Goal: Contribute content: Add original content to the website for others to see

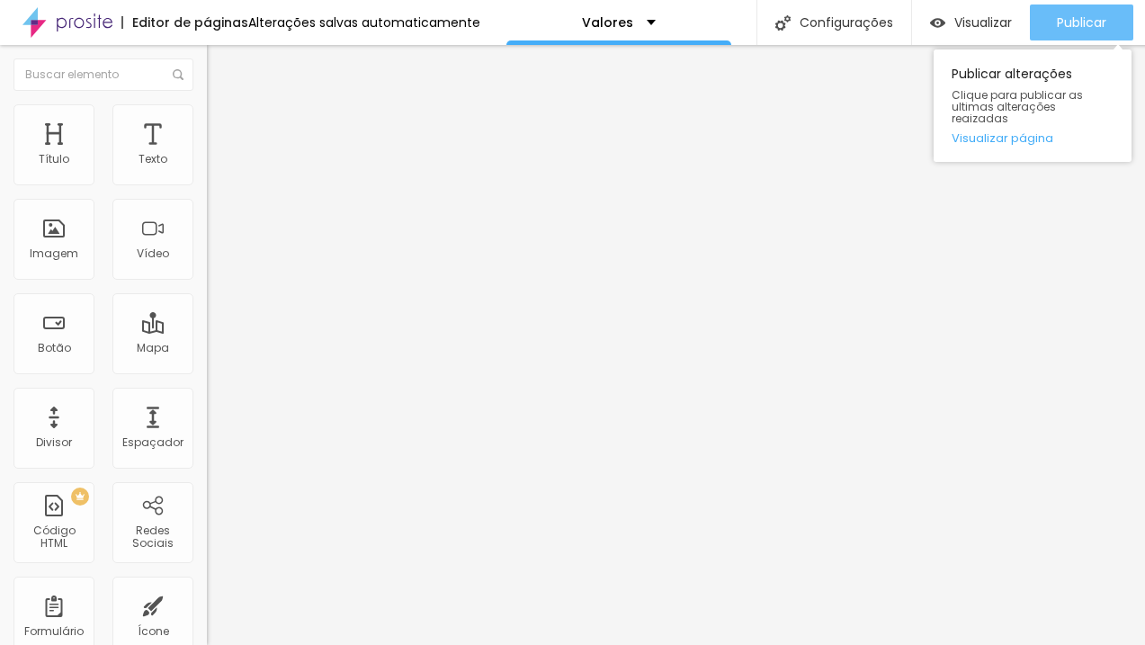
click at [1057, 15] on span "Publicar" at bounding box center [1081, 22] width 49 height 14
click at [1066, 29] on span "Publicar" at bounding box center [1081, 22] width 49 height 14
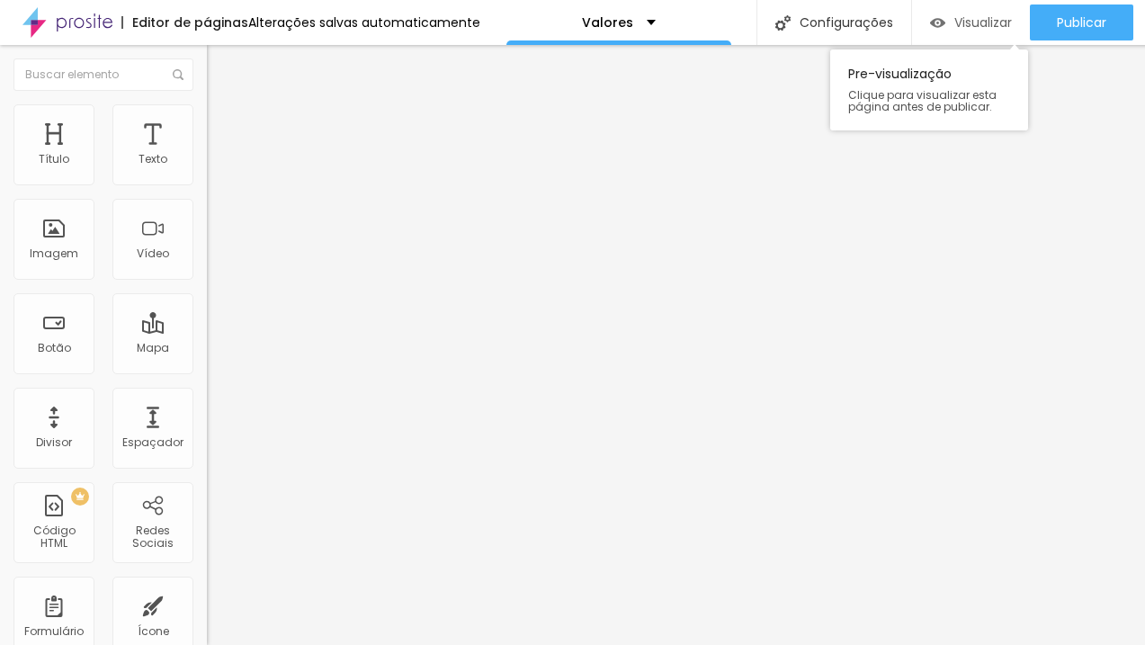
click at [945, 31] on div "Visualizar" at bounding box center [971, 22] width 82 height 36
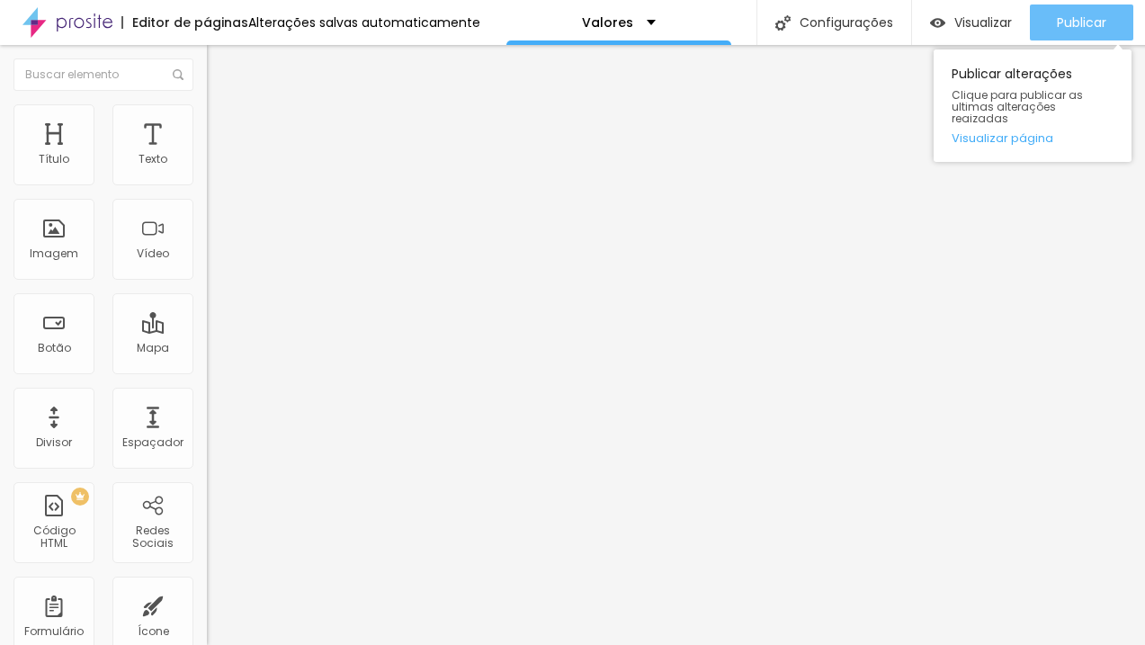
click at [1086, 23] on span "Publicar" at bounding box center [1081, 22] width 49 height 14
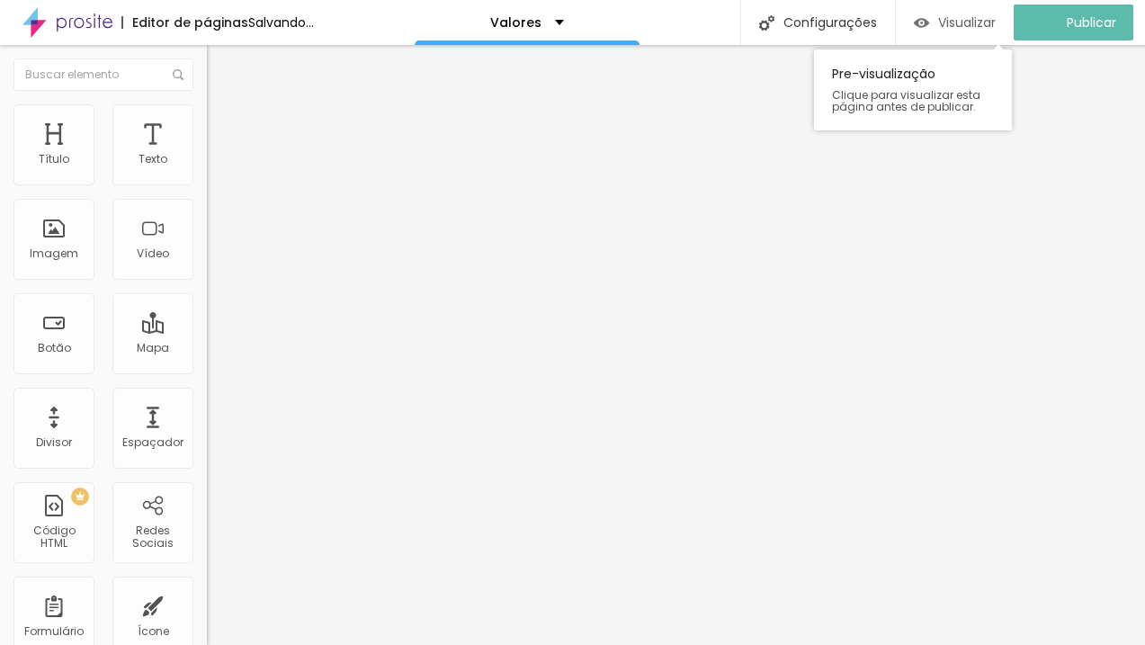
click at [963, 12] on div "Visualizar" at bounding box center [955, 22] width 82 height 36
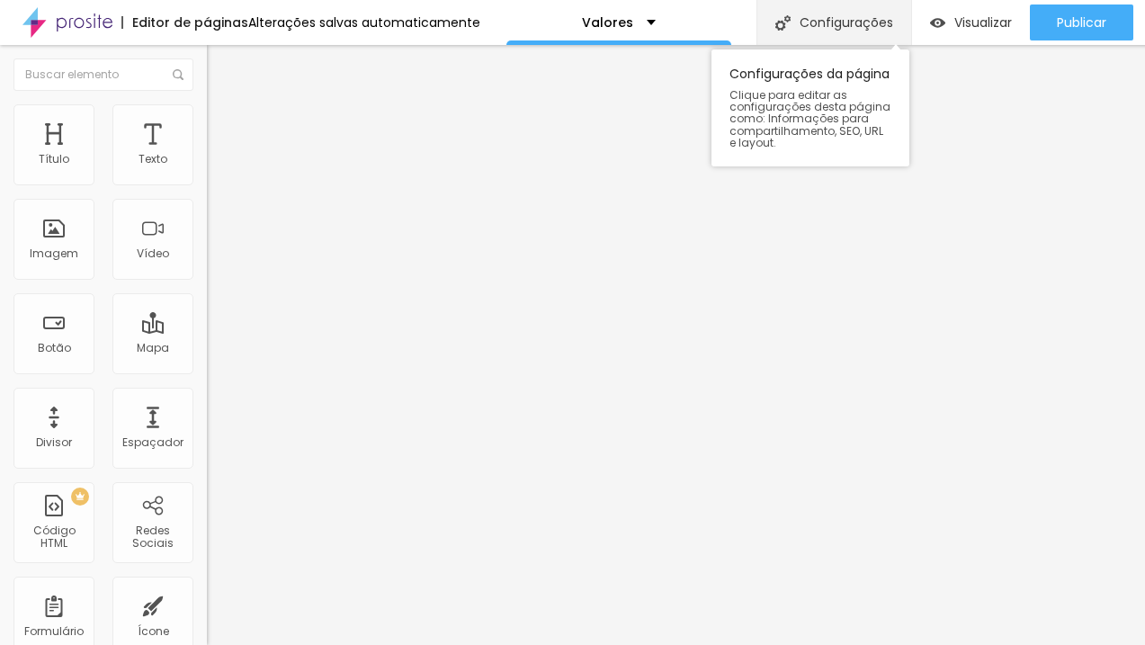
click at [811, 30] on div "Configurações" at bounding box center [834, 22] width 155 height 45
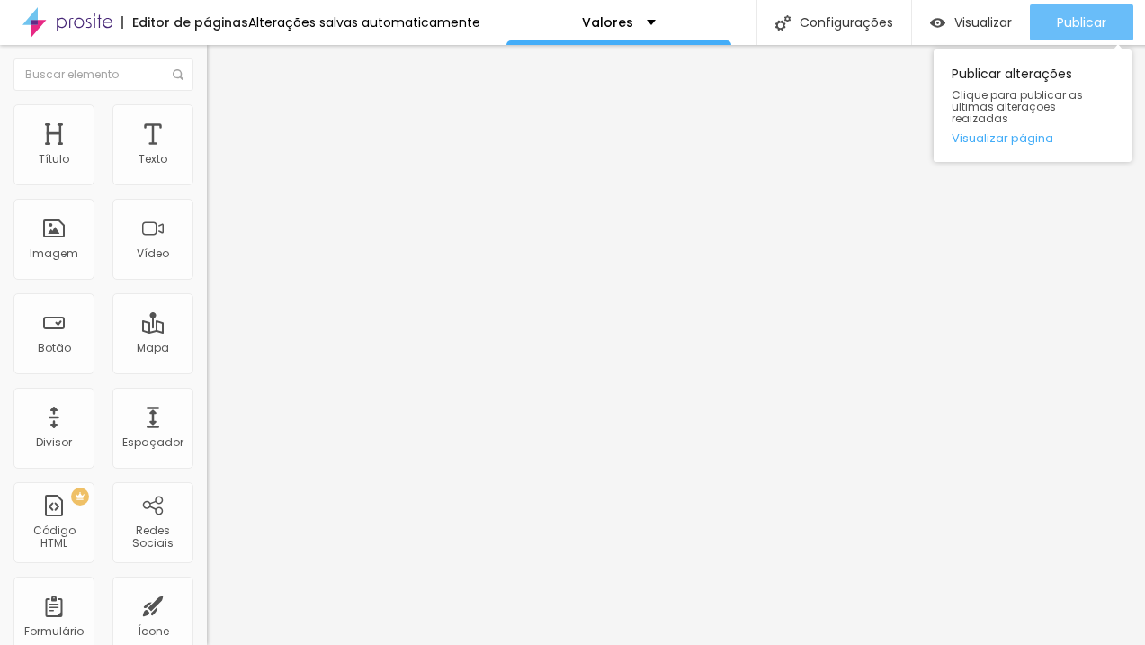
click at [1048, 20] on button "Publicar" at bounding box center [1081, 22] width 103 height 36
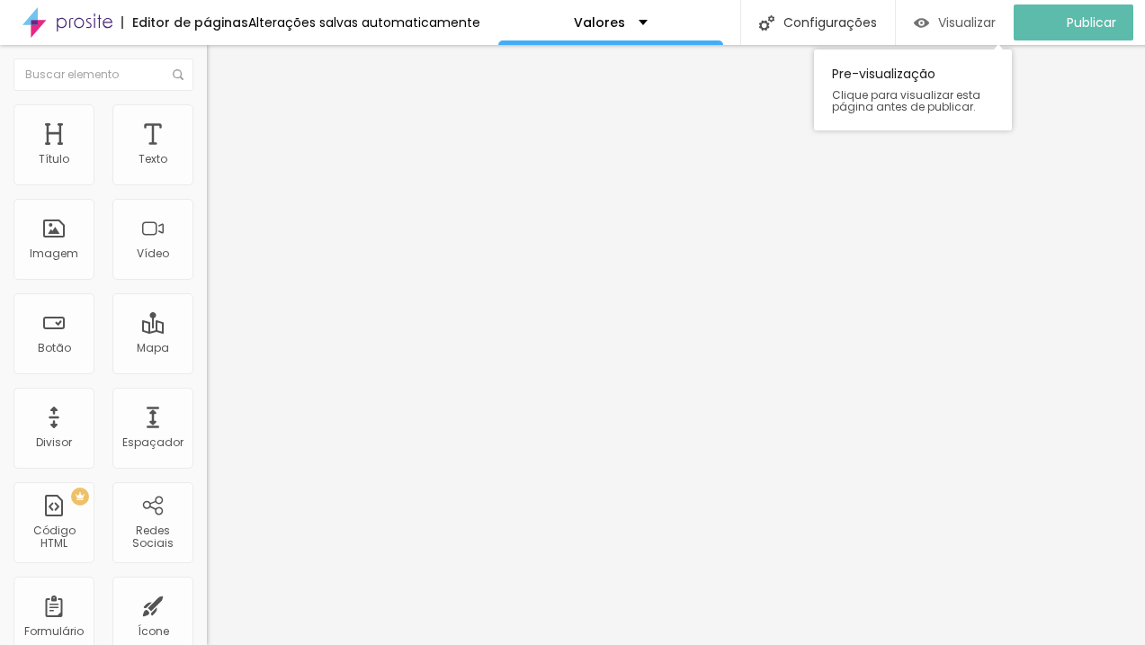
click at [974, 30] on span "Visualizar" at bounding box center [967, 22] width 58 height 14
